Goal: Obtain resource: Obtain resource

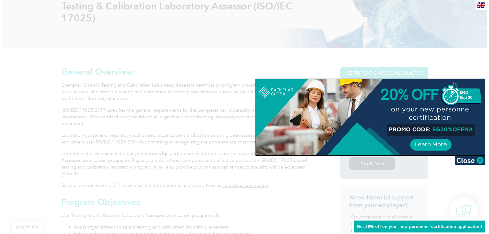
scroll to position [155, 0]
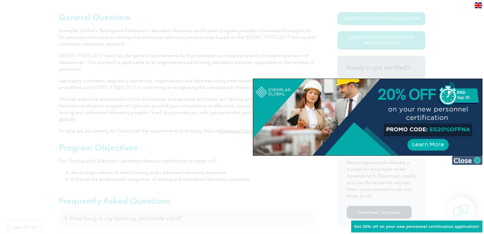
click at [464, 160] on img at bounding box center [467, 160] width 31 height 9
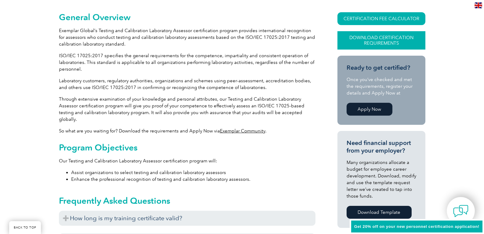
click at [378, 40] on link "Download Certification Requirements" at bounding box center [382, 40] width 88 height 18
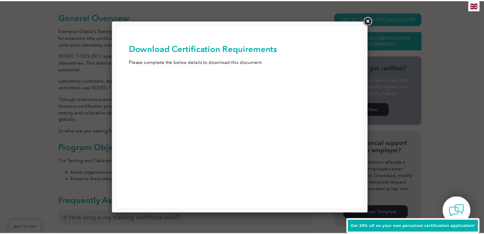
scroll to position [0, 0]
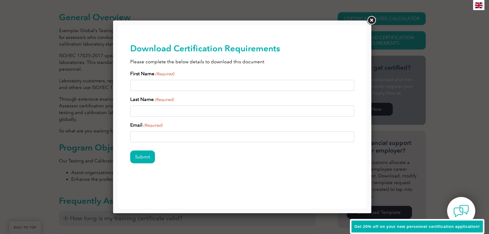
click at [373, 19] on link at bounding box center [371, 20] width 11 height 11
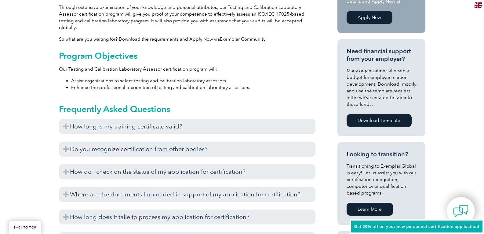
scroll to position [278, 0]
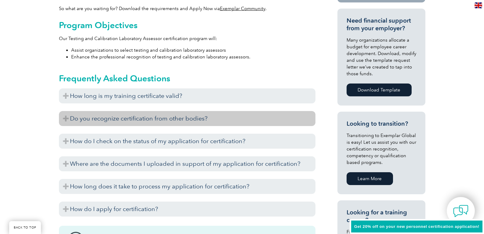
click at [135, 112] on h3 "Do you recognize certification from other bodies?" at bounding box center [187, 118] width 257 height 15
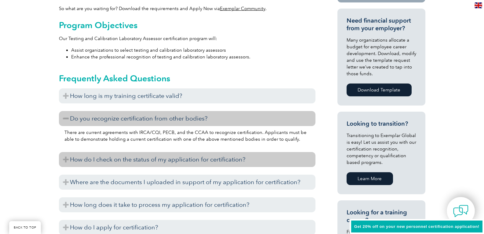
click at [132, 153] on h3 "How do I check on the status of my application for certification?" at bounding box center [187, 159] width 257 height 15
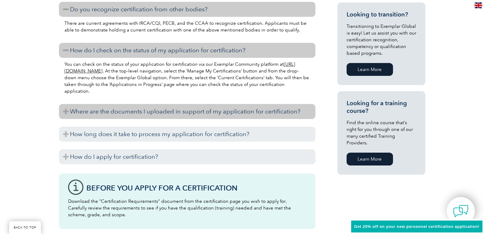
scroll to position [400, 0]
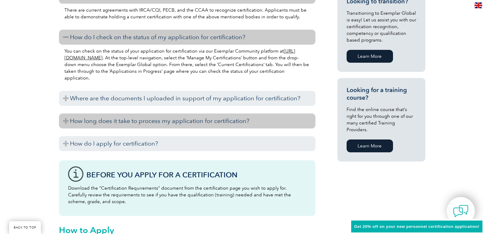
click at [165, 113] on h3 "How long does it take to process my application for certification?" at bounding box center [187, 120] width 257 height 15
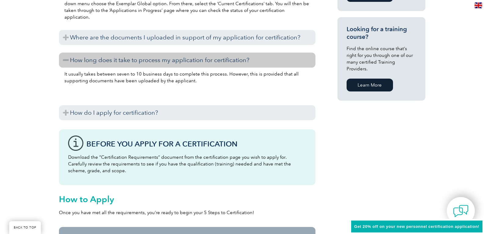
scroll to position [461, 0]
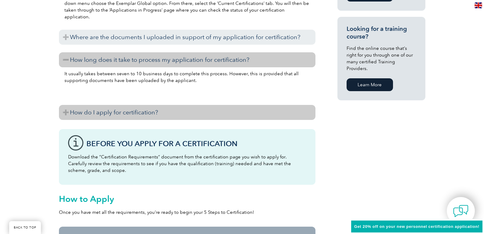
click at [143, 107] on h3 "How do I apply for certification?" at bounding box center [187, 112] width 257 height 15
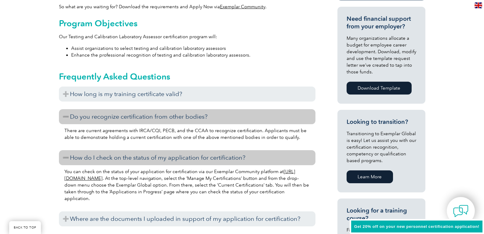
scroll to position [278, 0]
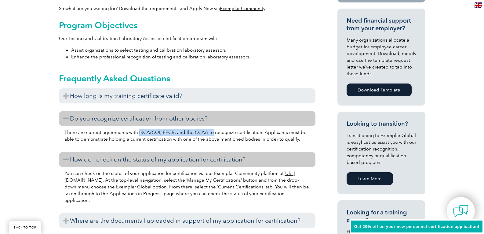
drag, startPoint x: 138, startPoint y: 124, endPoint x: 210, endPoint y: 127, distance: 71.9
click at [210, 129] on p "There are current agreements with IRCA/CQI, PECB, and the CCAA to recognize cer…" at bounding box center [187, 135] width 246 height 13
